Goal: Find specific fact: Find contact information

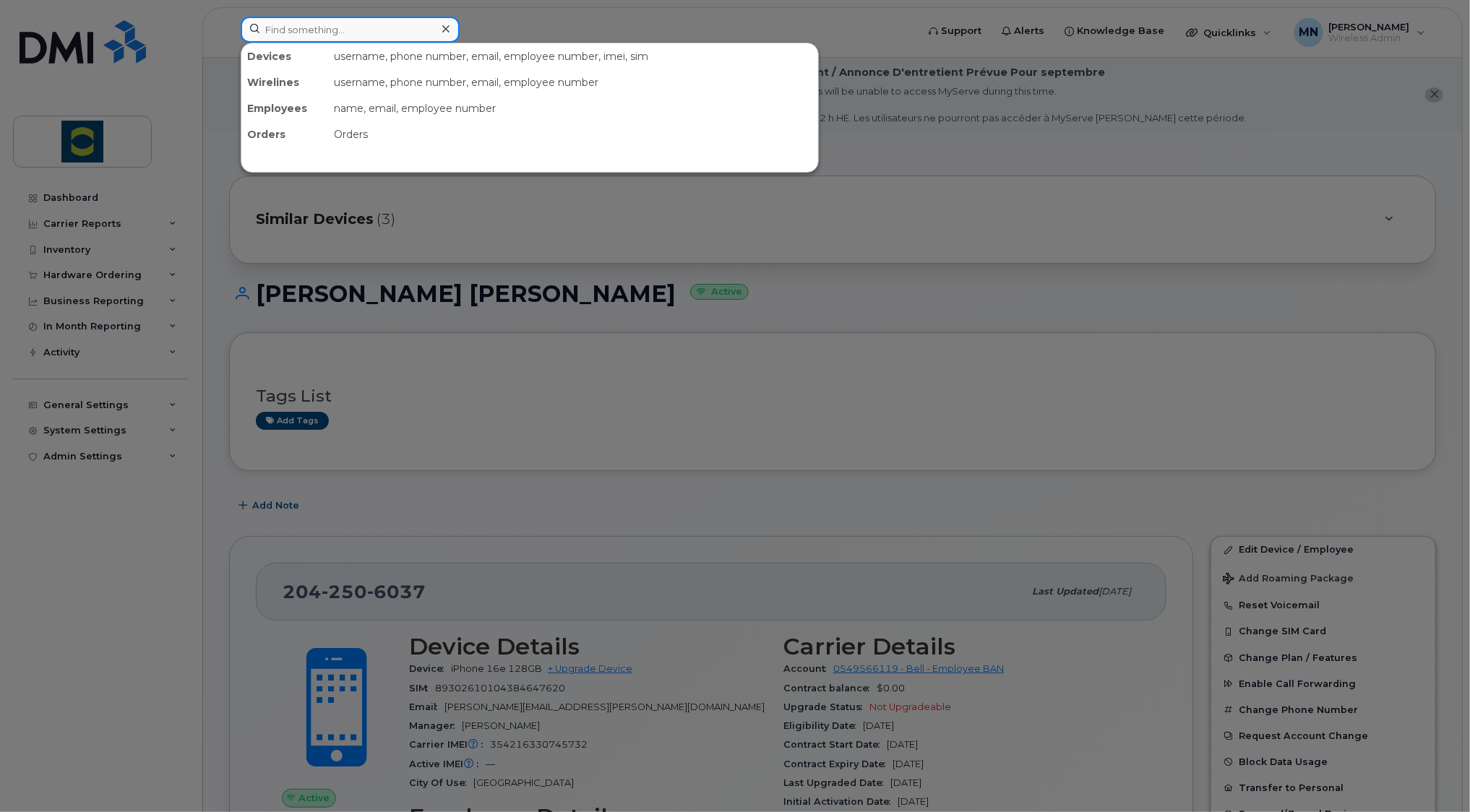
click at [338, 32] on input at bounding box center [350, 30] width 219 height 26
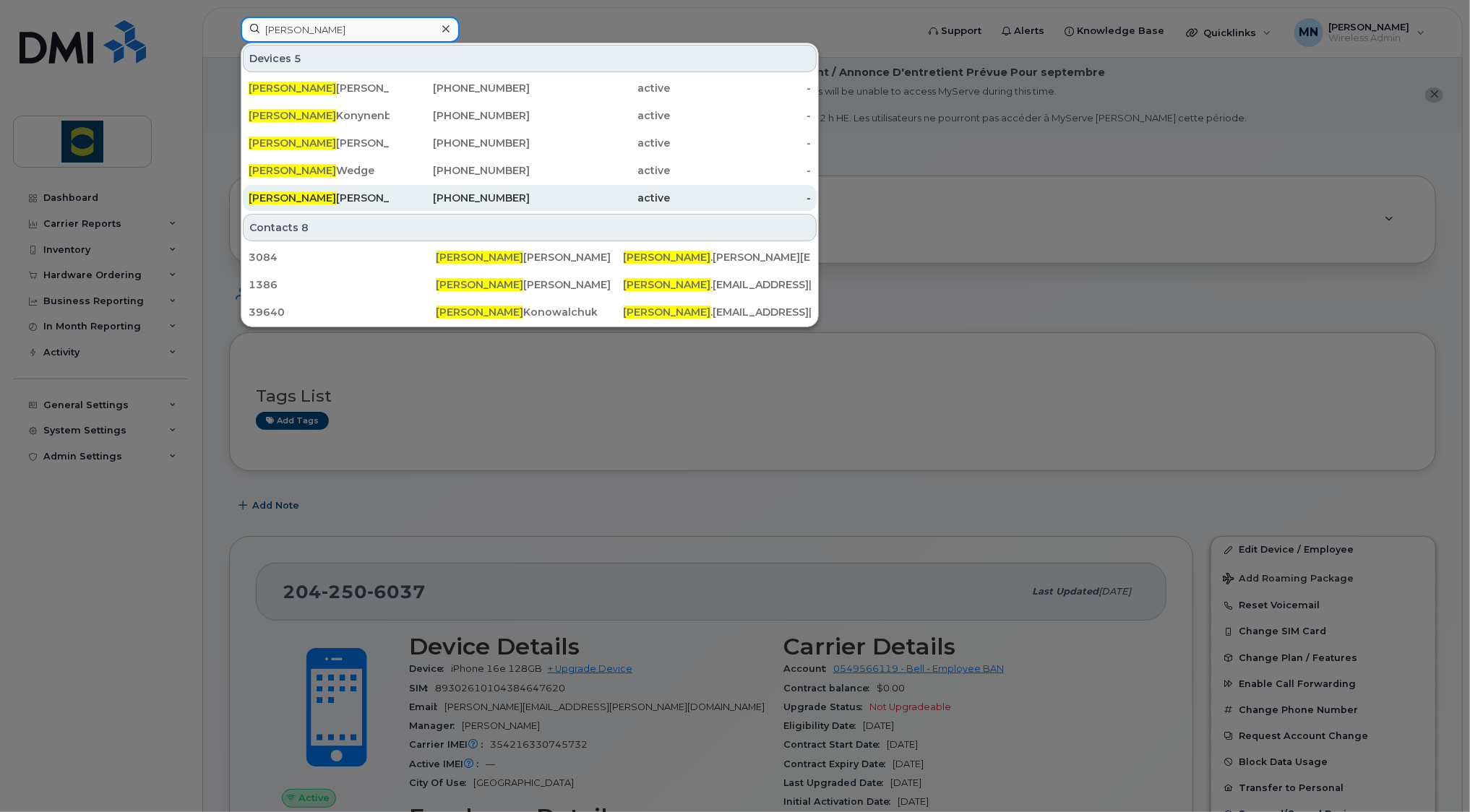
type input "[PERSON_NAME]"
click at [303, 196] on div "[PERSON_NAME]" at bounding box center [319, 198] width 141 height 15
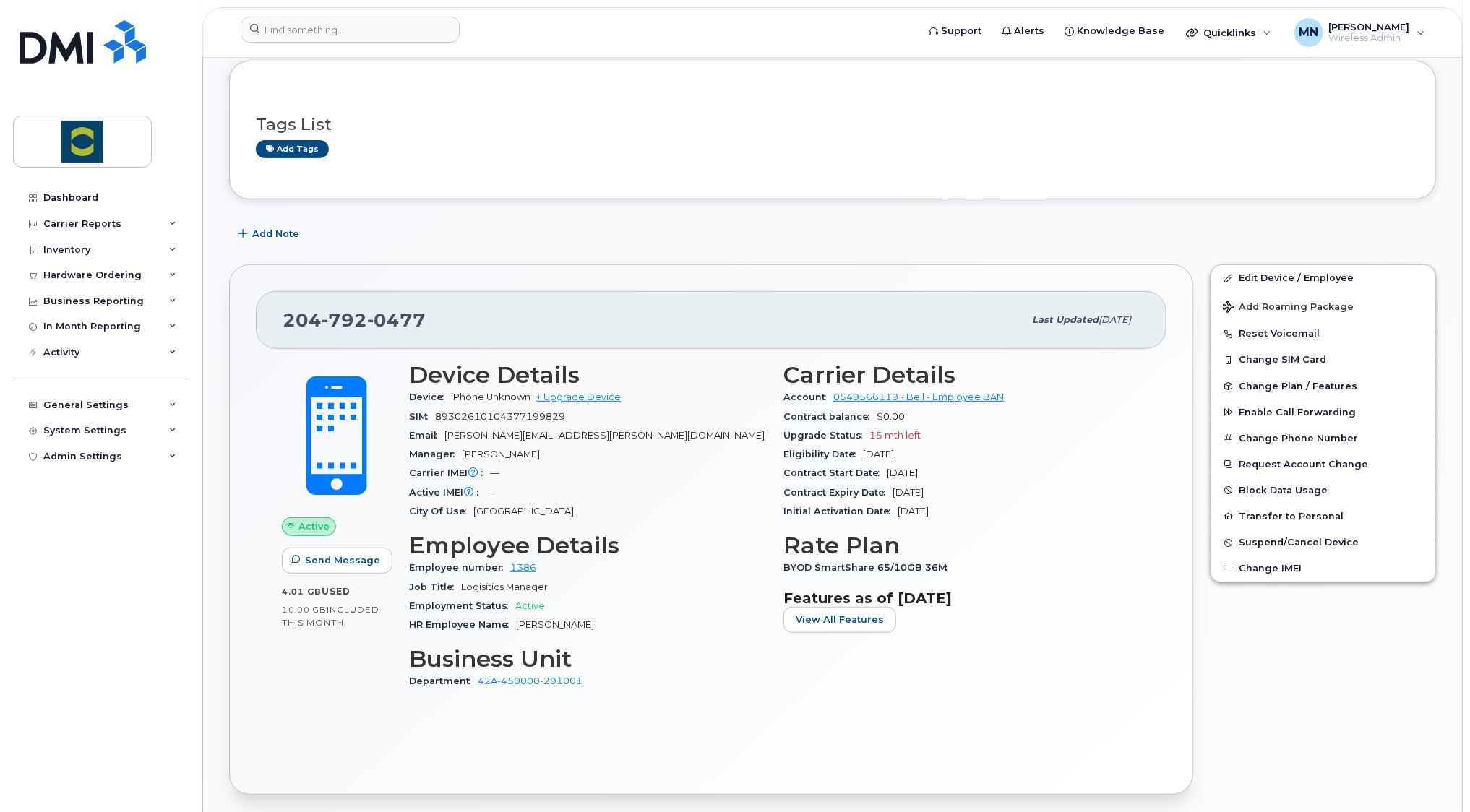
scroll to position [276, 0]
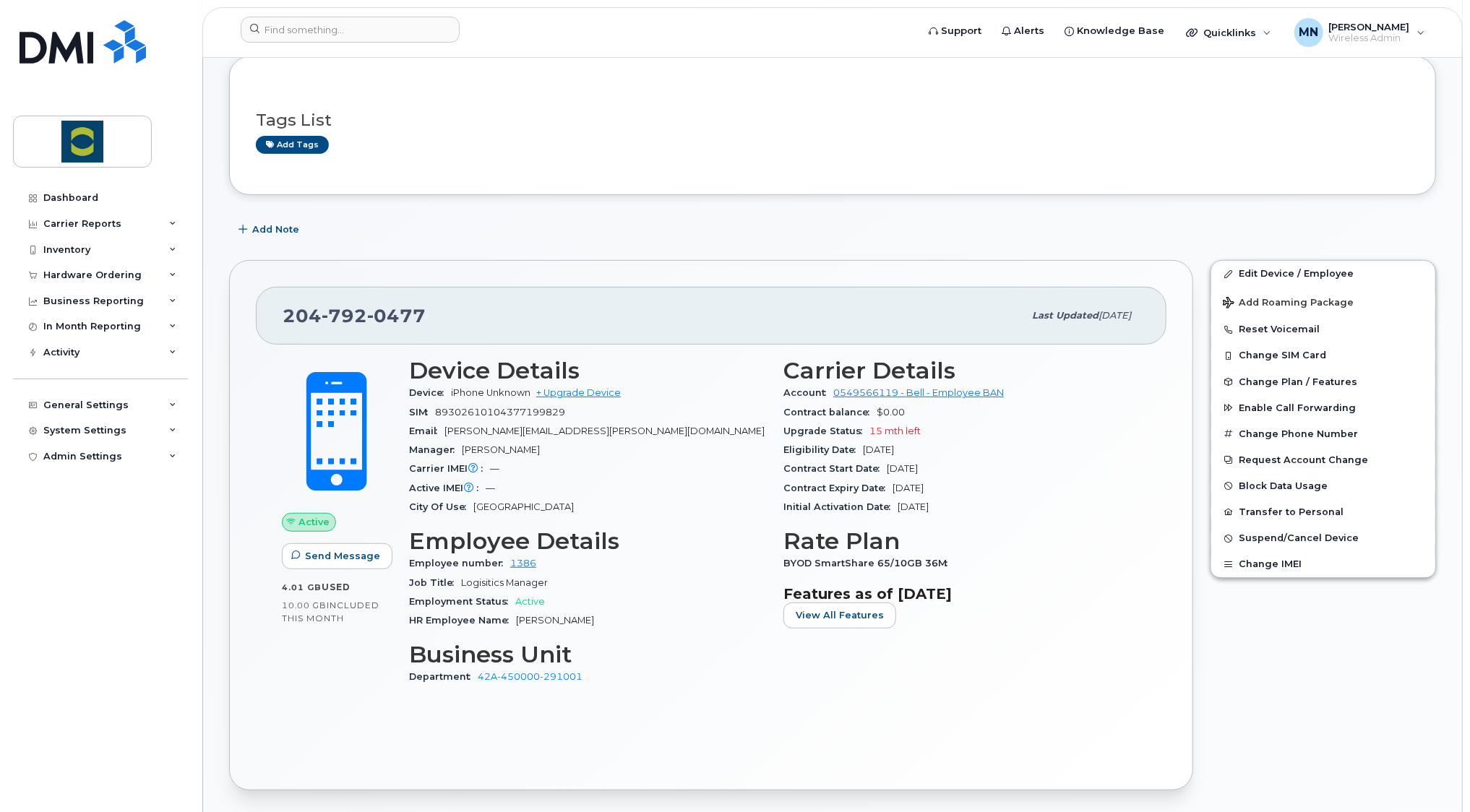
click at [391, 309] on span "0477" at bounding box center [396, 315] width 58 height 22
copy span "204 792 0477"
drag, startPoint x: 535, startPoint y: 556, endPoint x: 507, endPoint y: 560, distance: 28.3
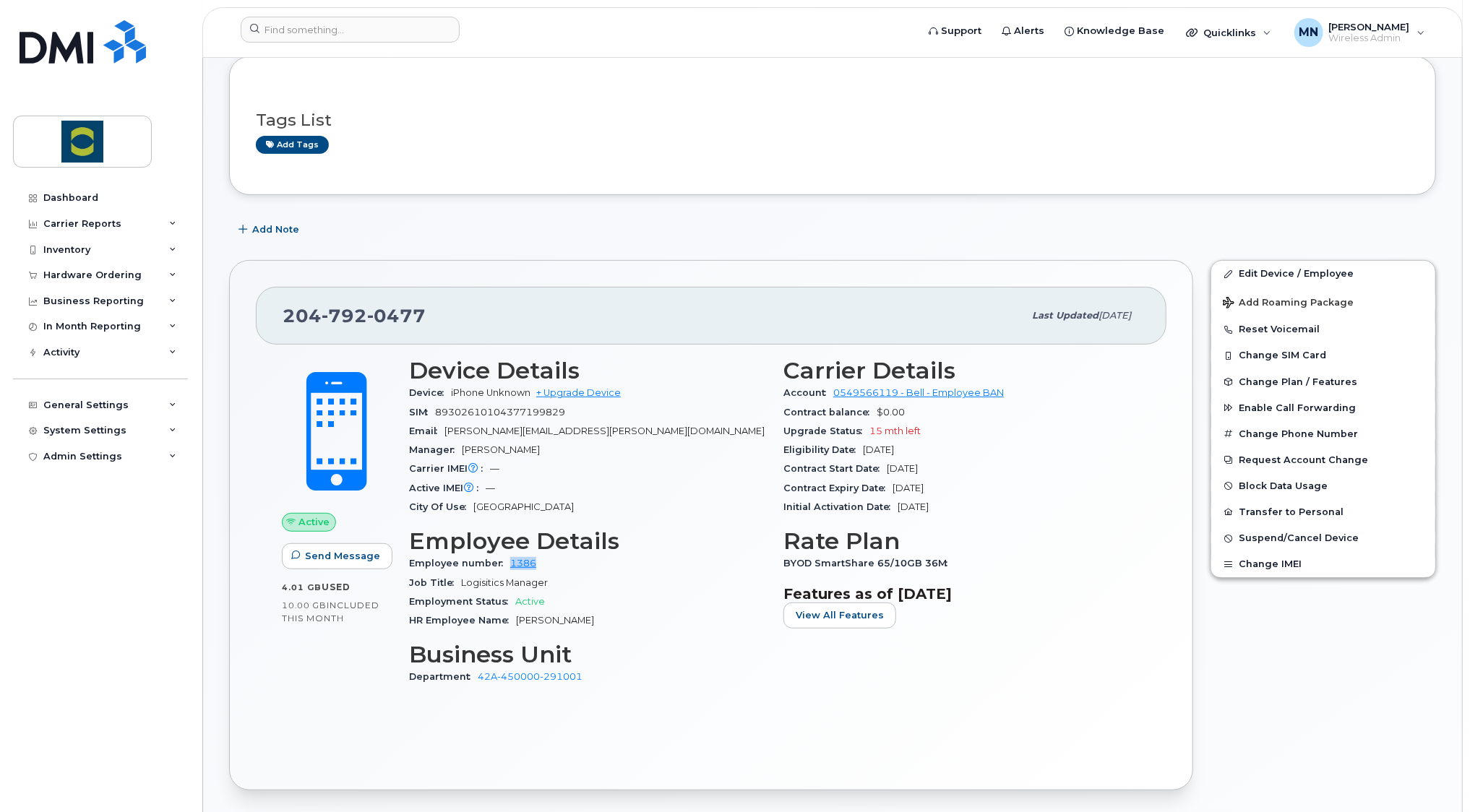
click at [507, 560] on div "Employee number 1386" at bounding box center [587, 563] width 357 height 19
copy link "1386"
